Goal: Task Accomplishment & Management: Complete application form

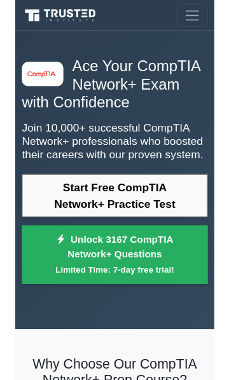
scroll to position [581, 0]
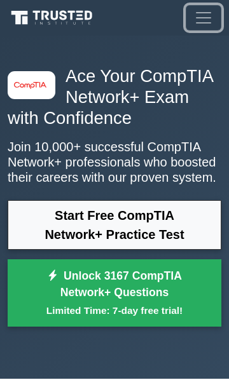
click at [202, 29] on button "Toggle navigation" at bounding box center [204, 17] width 36 height 25
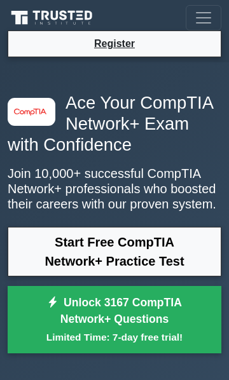
click at [44, 36] on li "Register" at bounding box center [115, 44] width 214 height 27
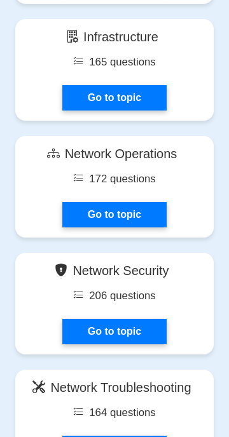
scroll to position [1240, 0]
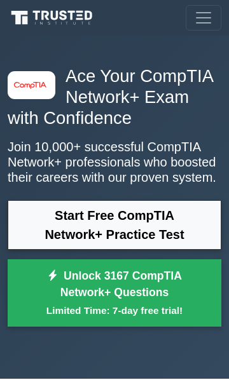
click at [198, 22] on span "Toggle navigation" at bounding box center [203, 17] width 19 height 19
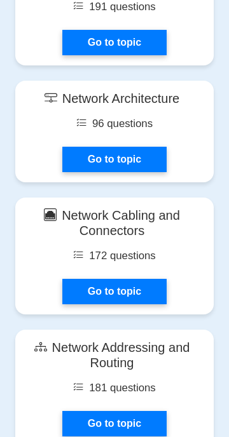
scroll to position [2279, 0]
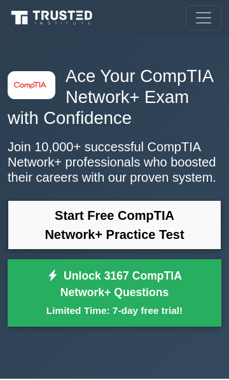
click at [29, 231] on link "Start Free CompTIA Network+ Practice Test" at bounding box center [115, 225] width 214 height 50
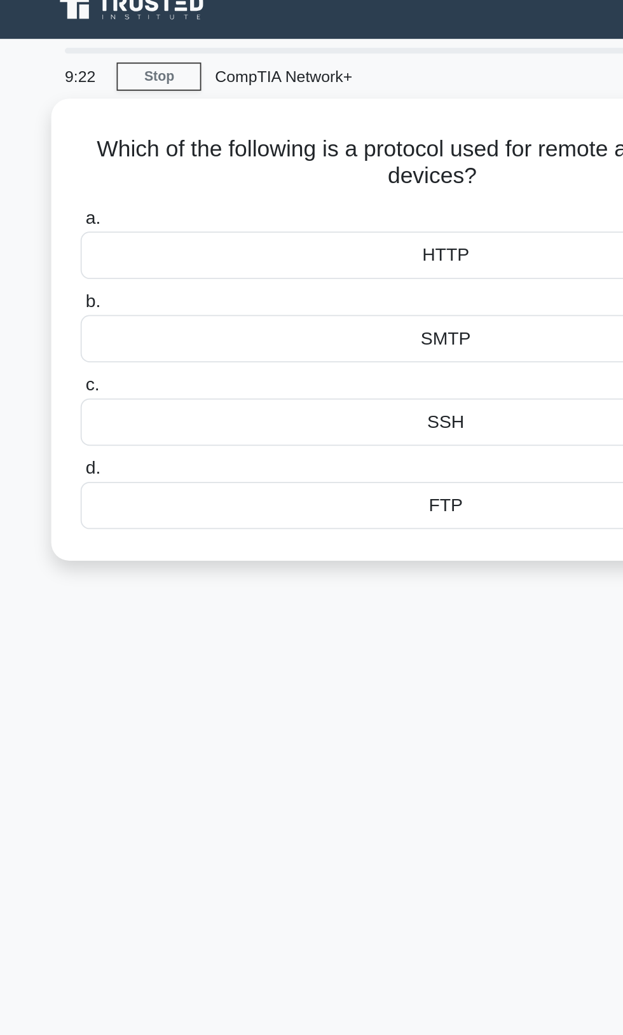
click at [129, 223] on label "c. SSH" at bounding box center [312, 244] width 412 height 42
click at [106, 227] on input "c. SSH" at bounding box center [106, 231] width 0 height 8
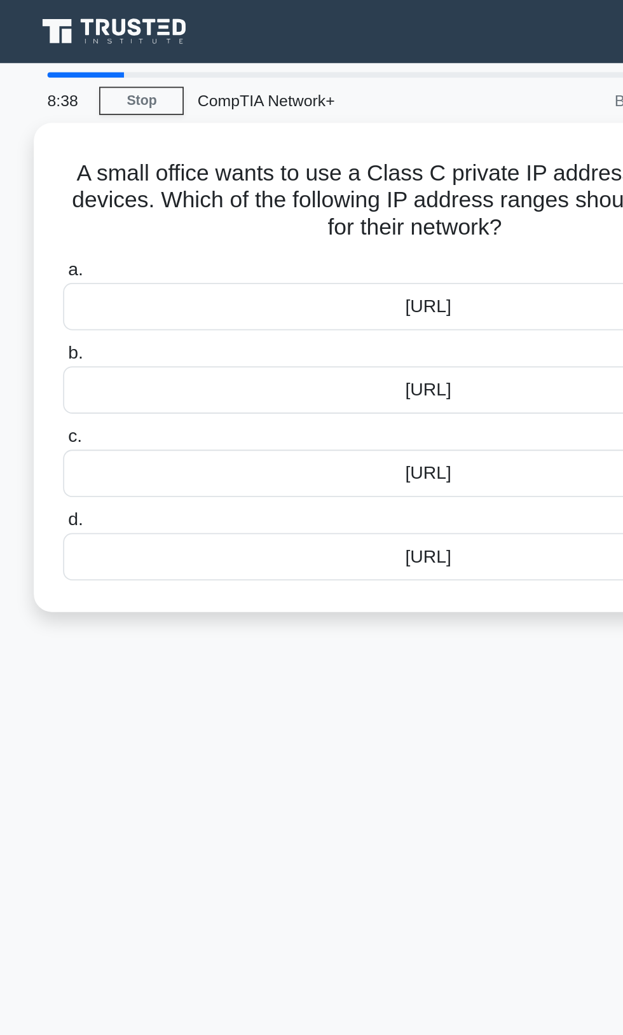
click at [159, 261] on div "172.16.0.0/12" at bounding box center [312, 267] width 412 height 27
click at [106, 250] on input "c. 172.16.0.0/12" at bounding box center [106, 246] width 0 height 8
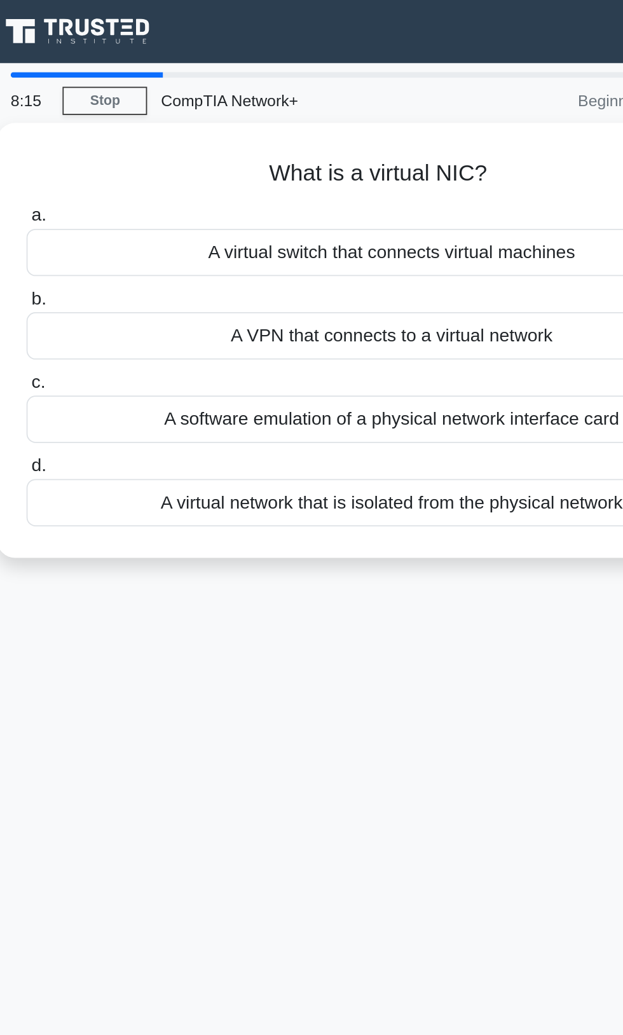
click at [176, 130] on div "A virtual switch that connects virtual machines" at bounding box center [312, 142] width 412 height 27
click at [106, 126] on input "a. A virtual switch that connects virtual machines" at bounding box center [106, 122] width 0 height 8
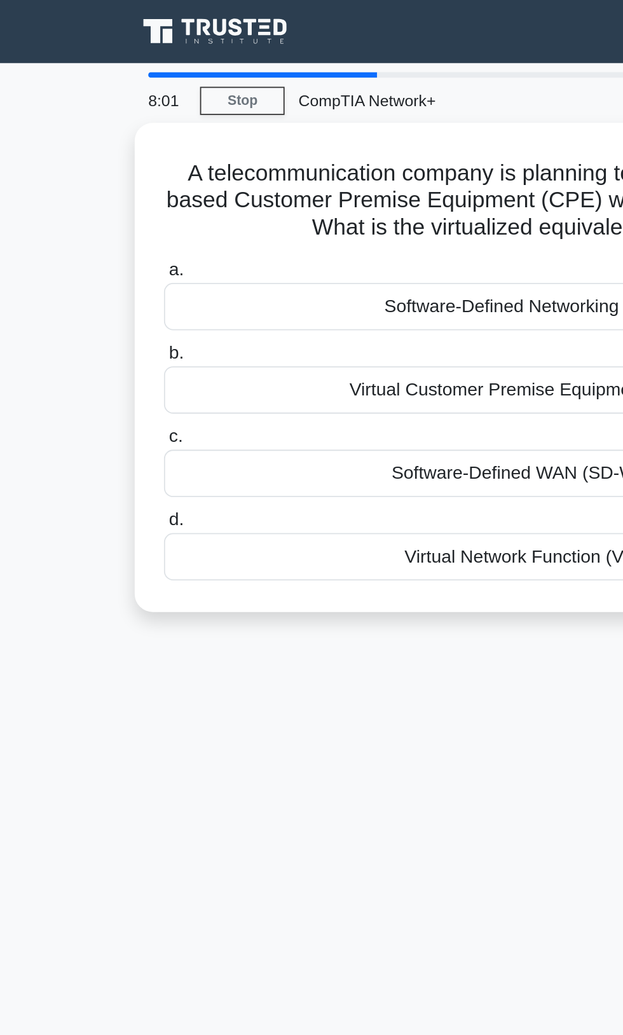
click at [153, 178] on div "Software-Defined Networking (SDN)" at bounding box center [312, 173] width 412 height 27
click at [106, 156] on input "a. Software-Defined Networking (SDN)" at bounding box center [106, 152] width 0 height 8
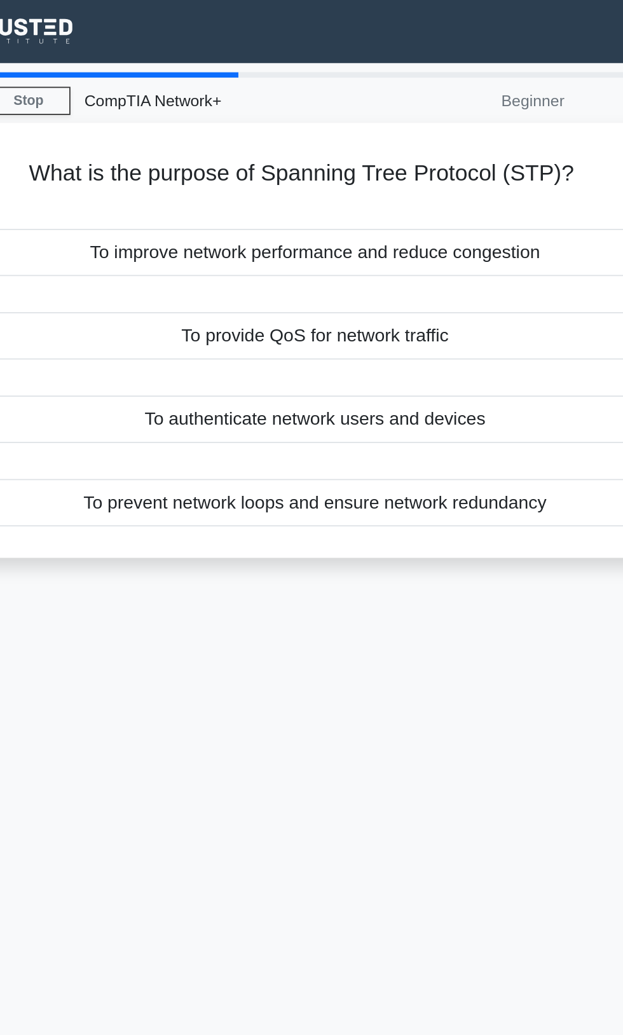
click at [172, 233] on div "To authenticate network users and devices" at bounding box center [312, 236] width 412 height 27
click at [106, 220] on input "c. To authenticate network users and devices" at bounding box center [106, 216] width 0 height 8
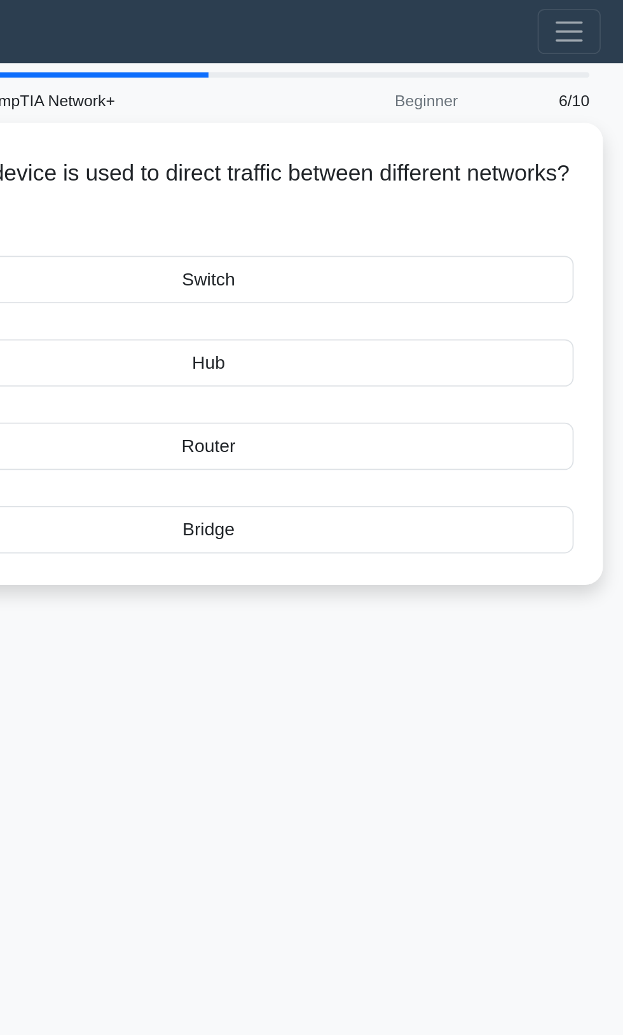
click at [237, 210] on div "Hub" at bounding box center [312, 204] width 412 height 27
click at [106, 188] on input "b. Hub" at bounding box center [106, 184] width 0 height 8
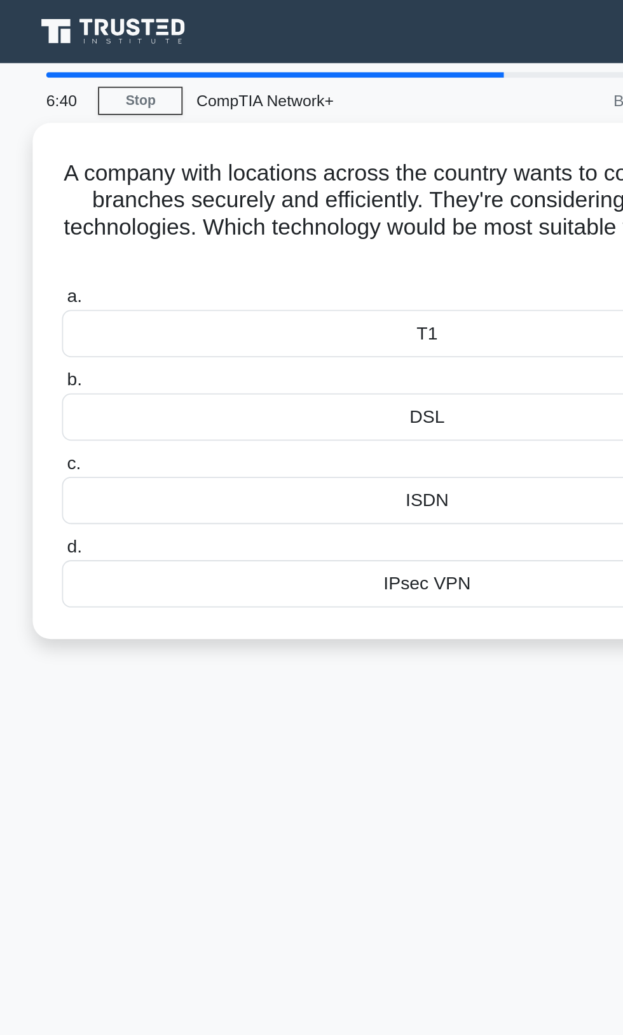
click at [135, 236] on div "DSL" at bounding box center [312, 235] width 412 height 27
click at [106, 219] on input "b. DSL" at bounding box center [106, 214] width 0 height 8
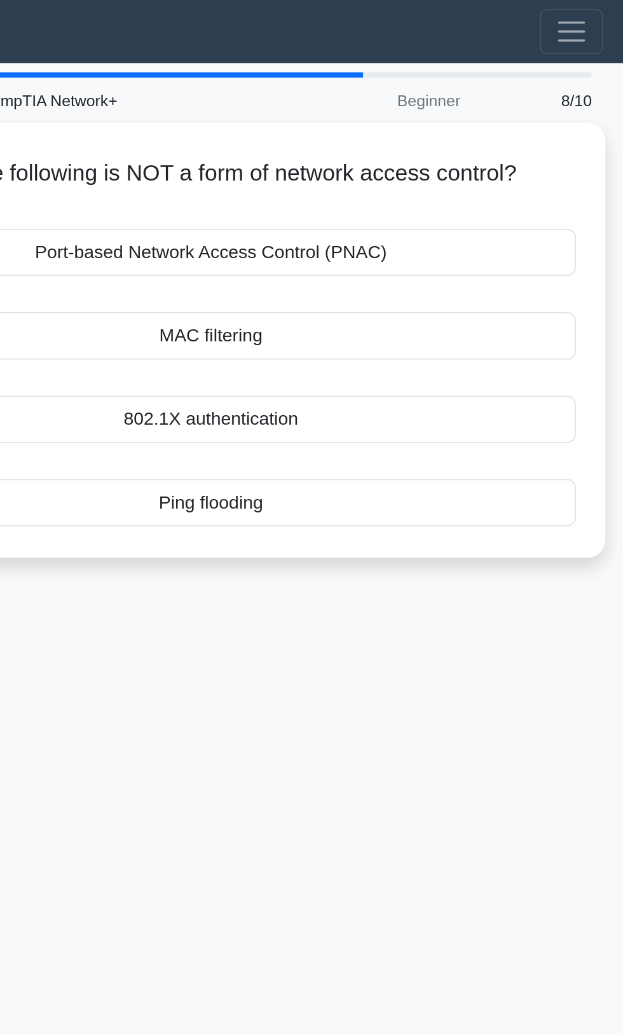
click at [297, 284] on div "Ping flooding" at bounding box center [312, 283] width 412 height 27
click at [106, 267] on input "d. Ping flooding" at bounding box center [106, 263] width 0 height 8
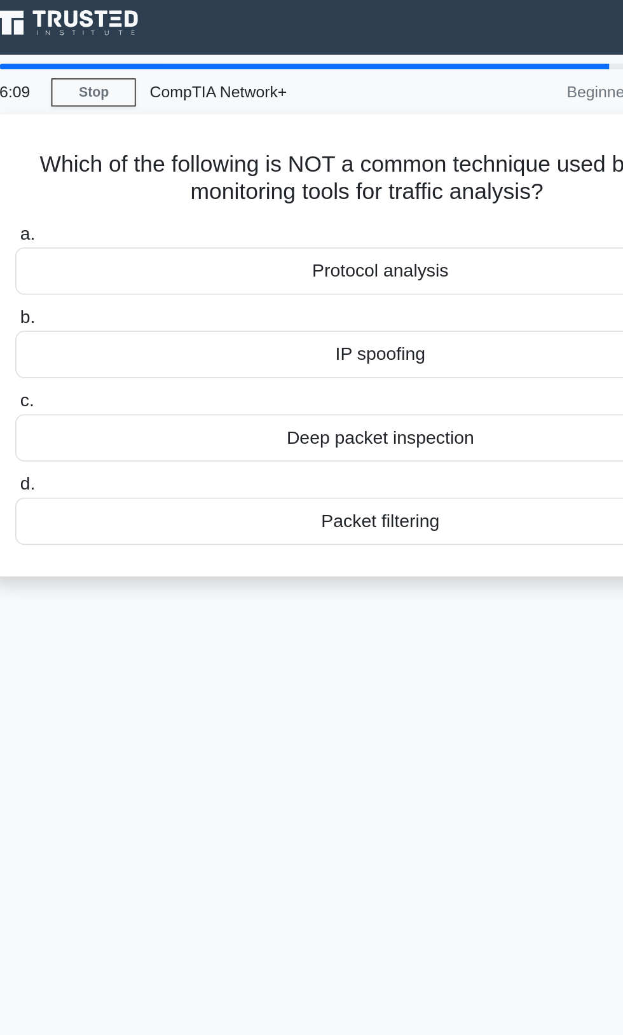
click at [260, 159] on div "Protocol analysis" at bounding box center [312, 157] width 412 height 27
click at [106, 141] on input "a. Protocol analysis" at bounding box center [106, 137] width 0 height 8
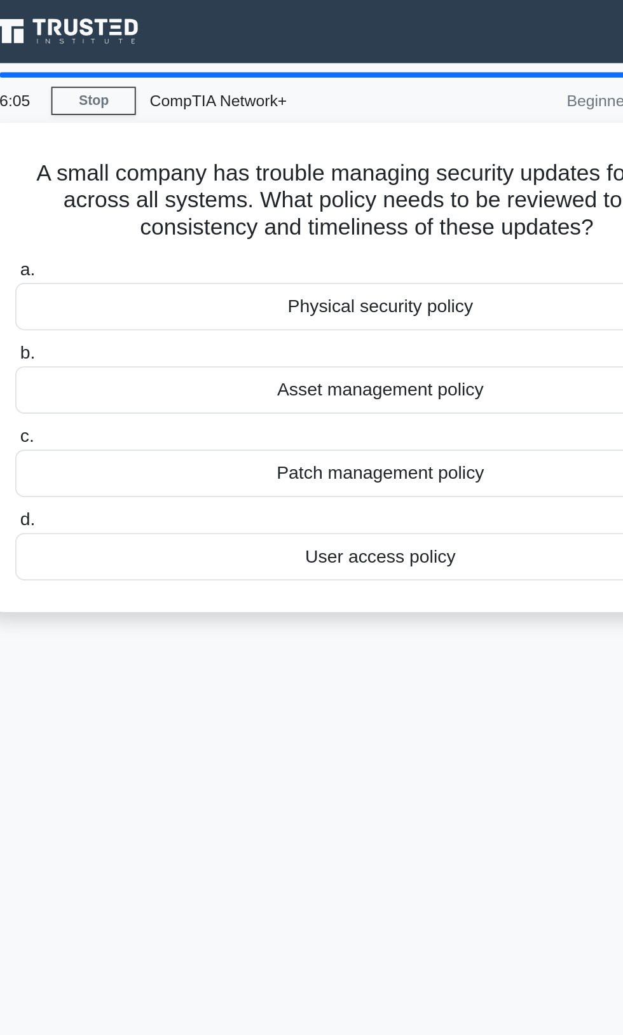
click at [270, 215] on div "Asset management policy" at bounding box center [312, 220] width 412 height 27
click at [106, 203] on input "b. Asset management policy" at bounding box center [106, 199] width 0 height 8
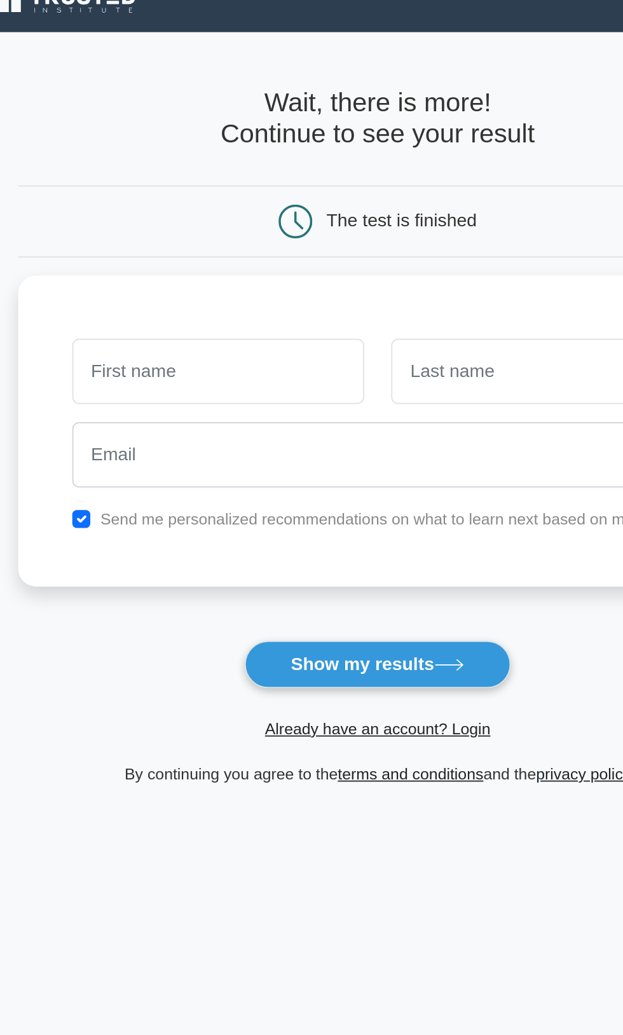
click at [191, 224] on input "text" at bounding box center [221, 226] width 165 height 37
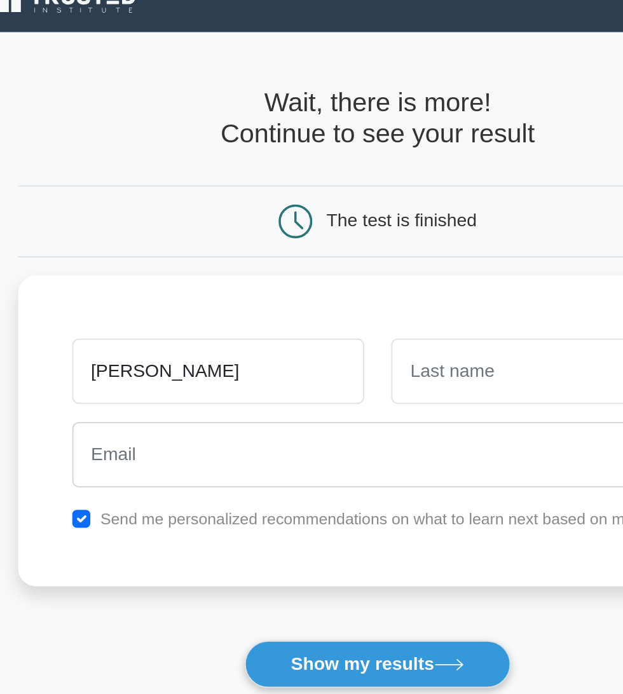
type input "[PERSON_NAME]"
click at [362, 221] on input "text" at bounding box center [401, 226] width 165 height 37
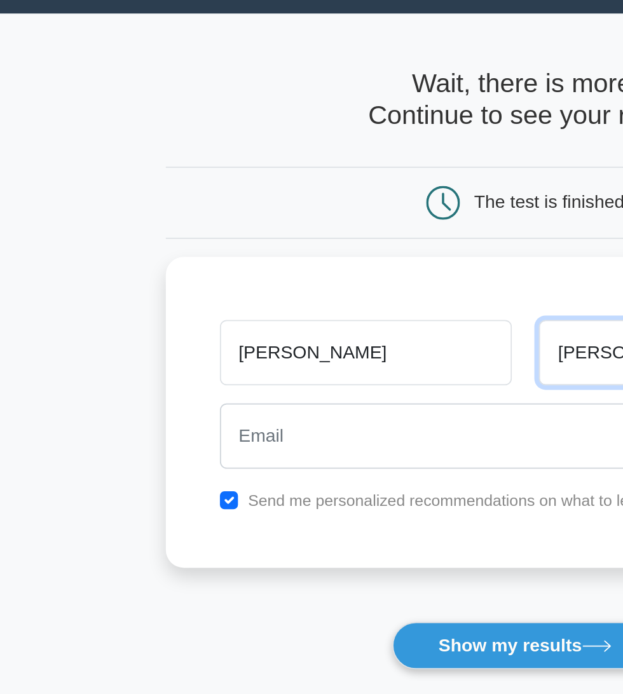
type input "[PERSON_NAME]"
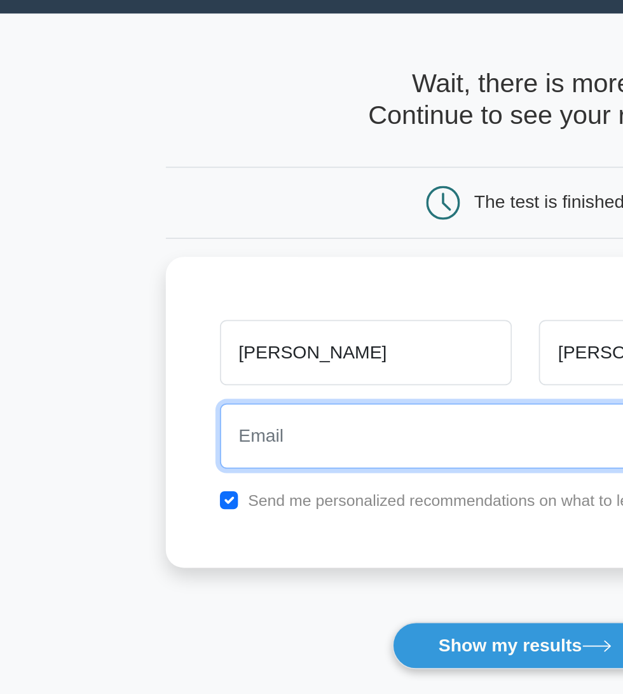
click at [175, 278] on input "email" at bounding box center [311, 274] width 345 height 37
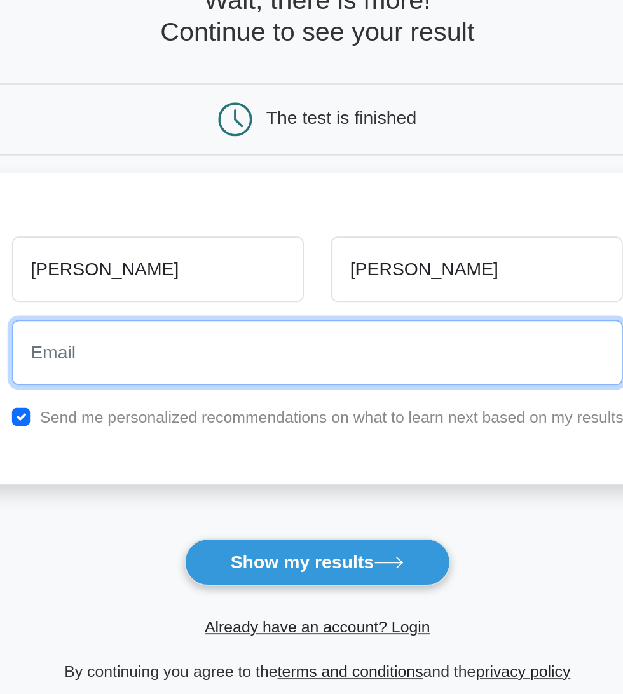
type input "[EMAIL_ADDRESS][DOMAIN_NAME]"
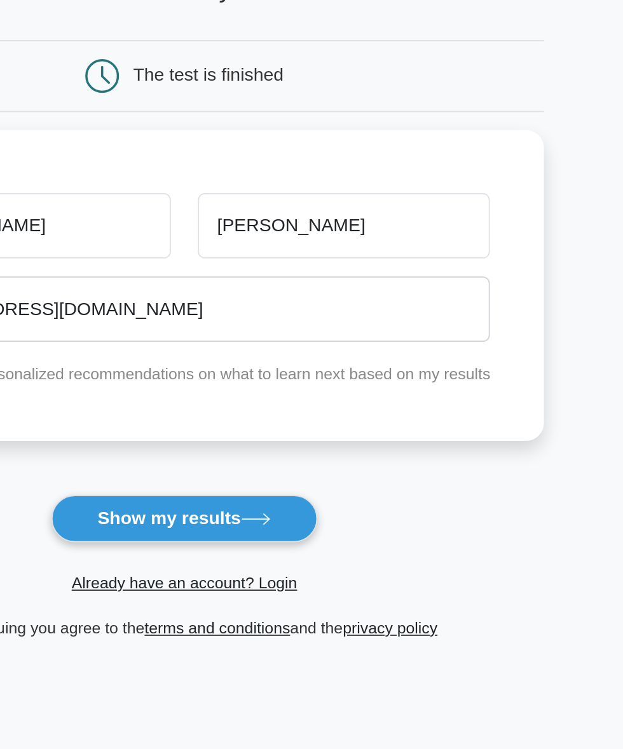
click at [294, 393] on button "Show my results" at bounding box center [311, 392] width 150 height 27
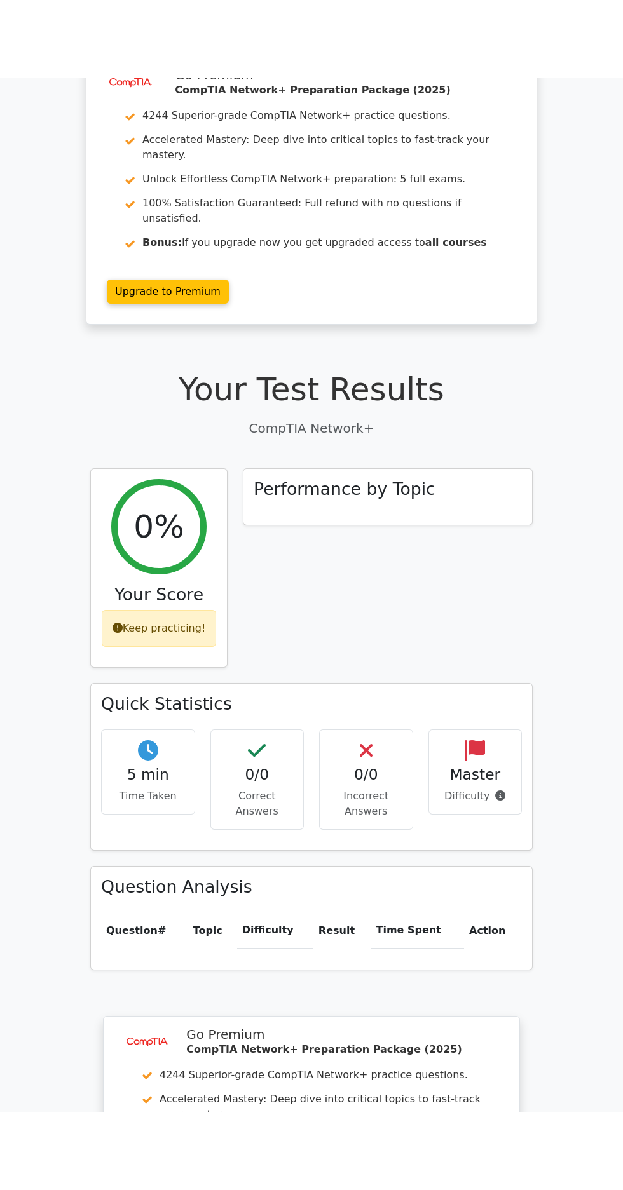
scroll to position [45, 0]
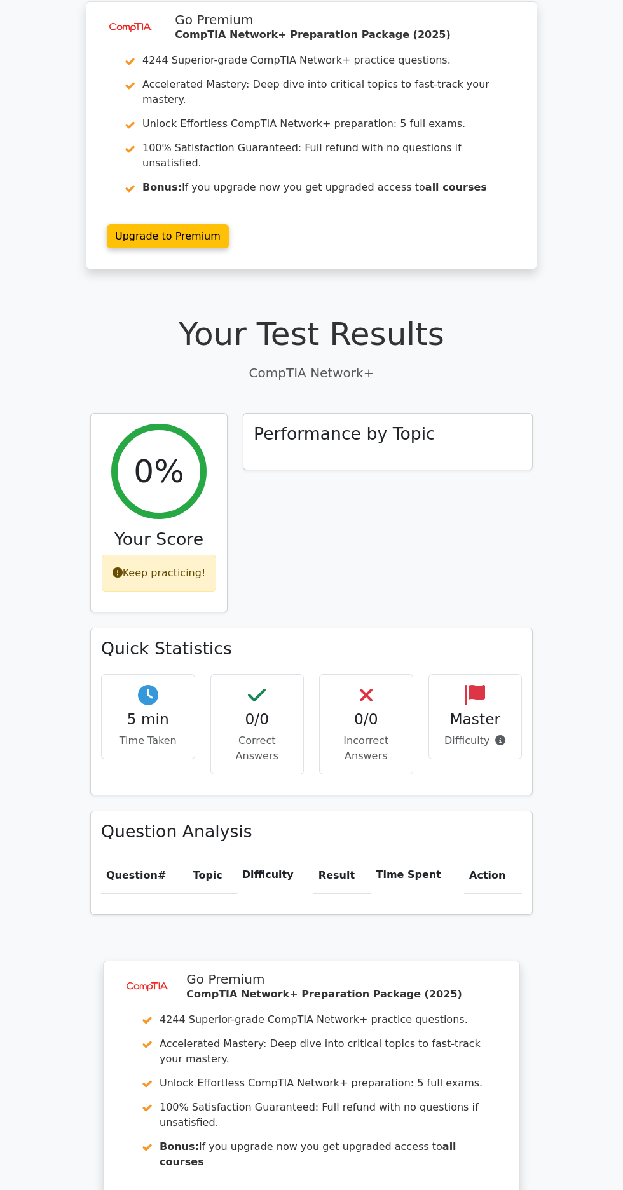
click at [329, 421] on div "Performance by Topic" at bounding box center [387, 442] width 289 height 56
click at [134, 437] on div "0%" at bounding box center [158, 471] width 95 height 95
click at [130, 555] on div "Keep practicing!" at bounding box center [159, 573] width 115 height 37
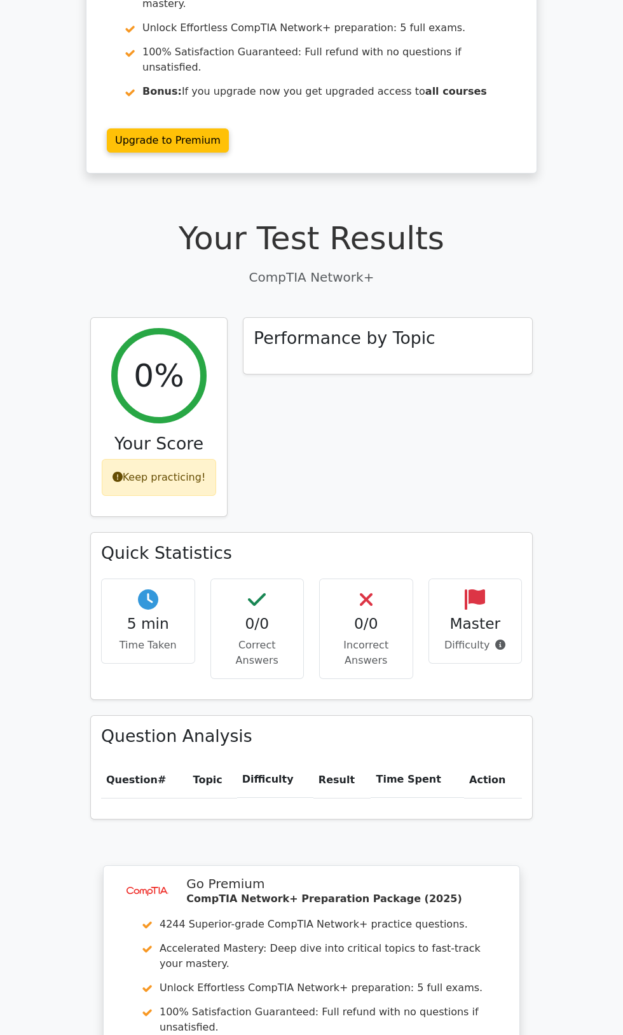
scroll to position [0, 0]
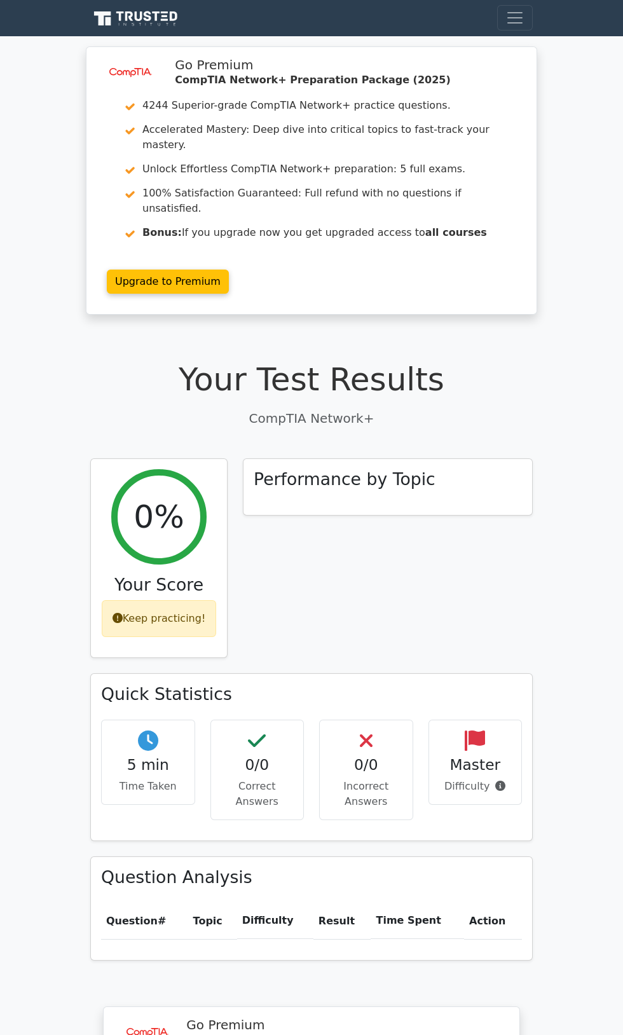
click at [125, 472] on div "0%" at bounding box center [158, 516] width 95 height 95
click at [152, 600] on div "Keep practicing!" at bounding box center [159, 618] width 115 height 37
click at [160, 779] on p "Time Taken" at bounding box center [148, 786] width 72 height 15
